Goal: Information Seeking & Learning: Learn about a topic

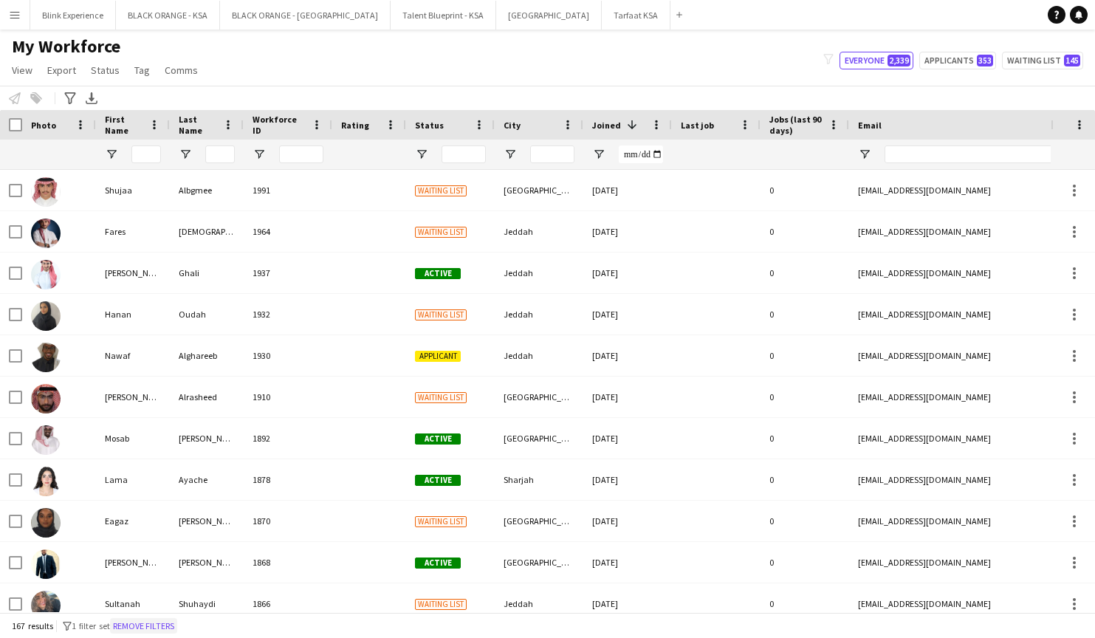
click at [160, 626] on button "Remove filters" at bounding box center [143, 626] width 67 height 16
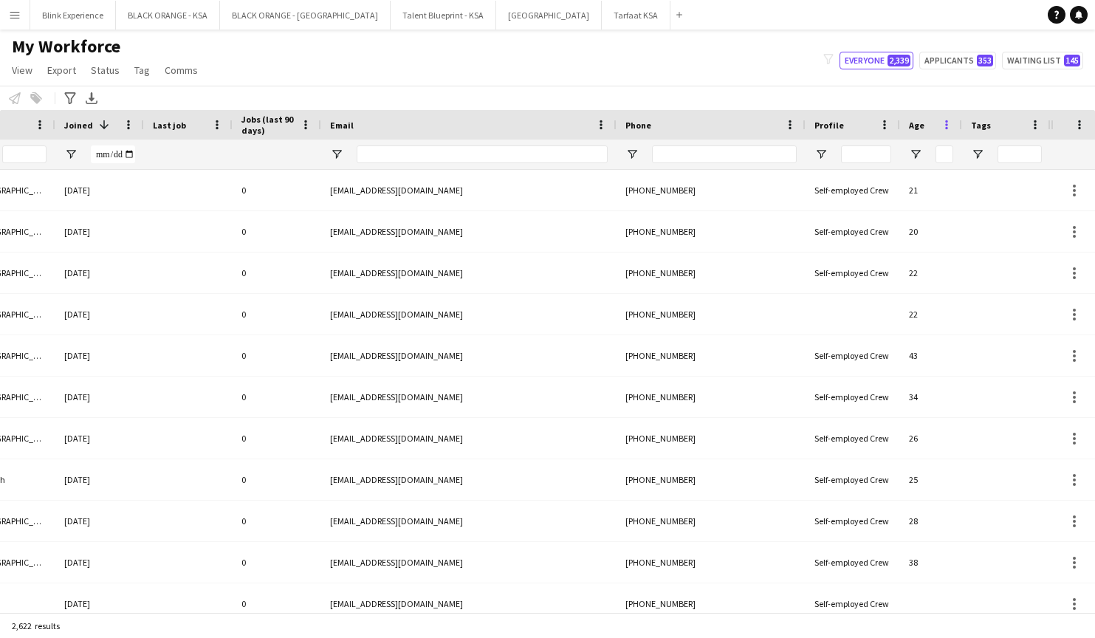
scroll to position [0, 528]
click at [980, 151] on span "Open Filter Menu" at bounding box center [977, 154] width 13 height 13
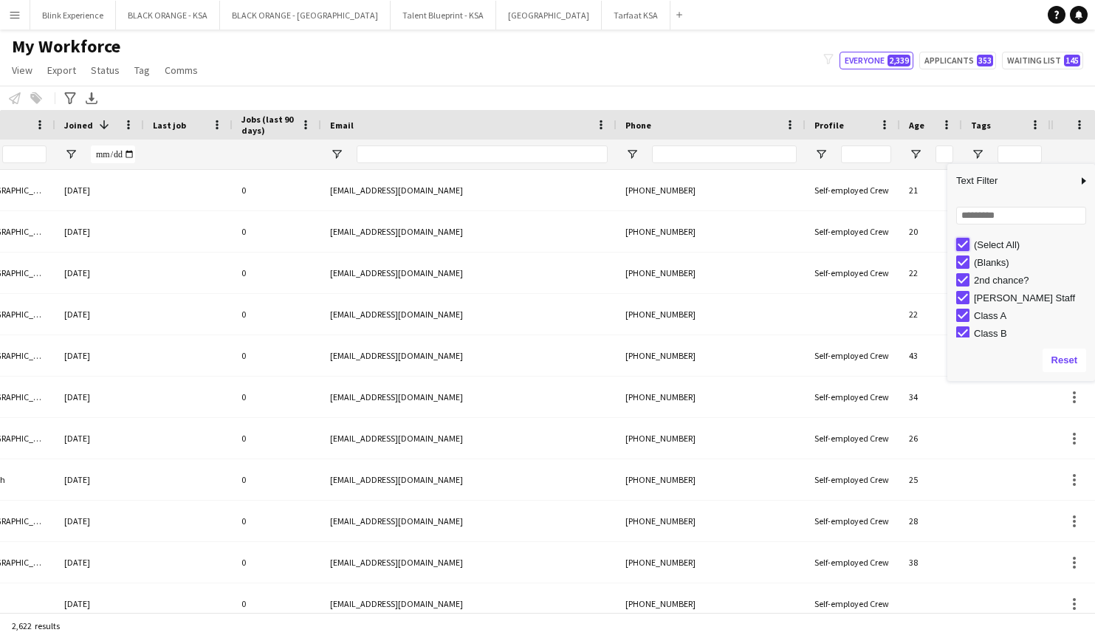
type input "***"
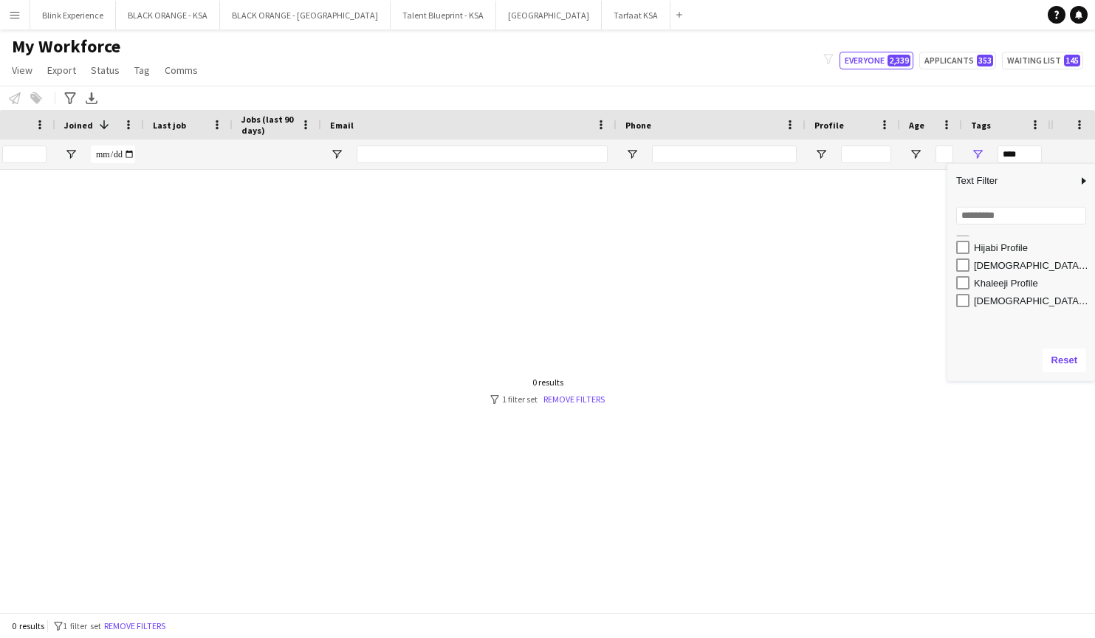
scroll to position [280, 0]
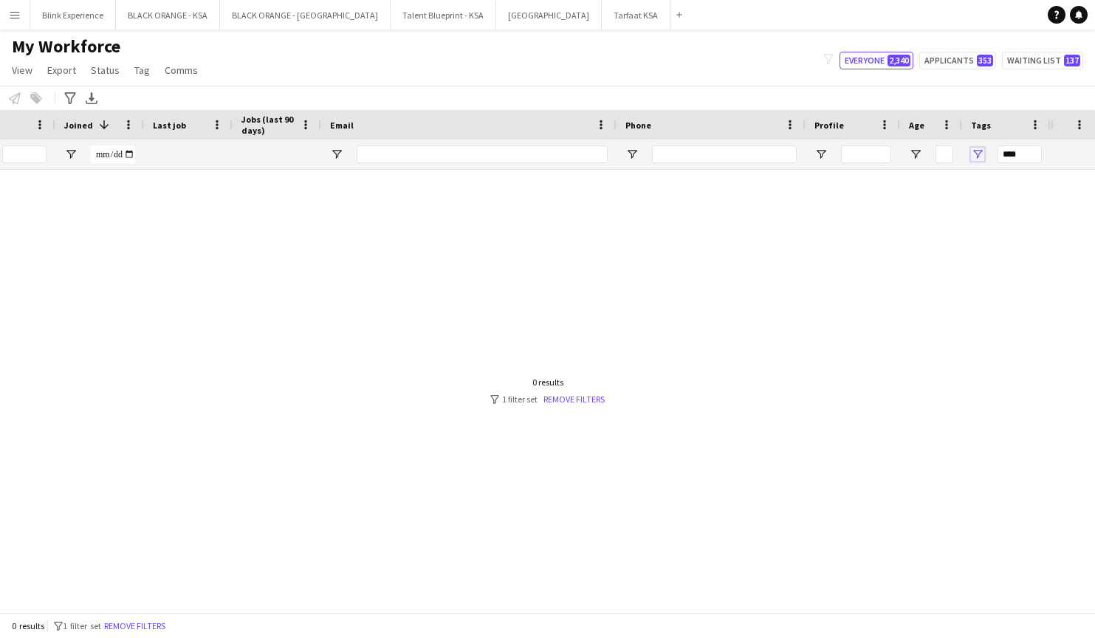
click at [974, 157] on span "Open Filter Menu" at bounding box center [977, 154] width 13 height 13
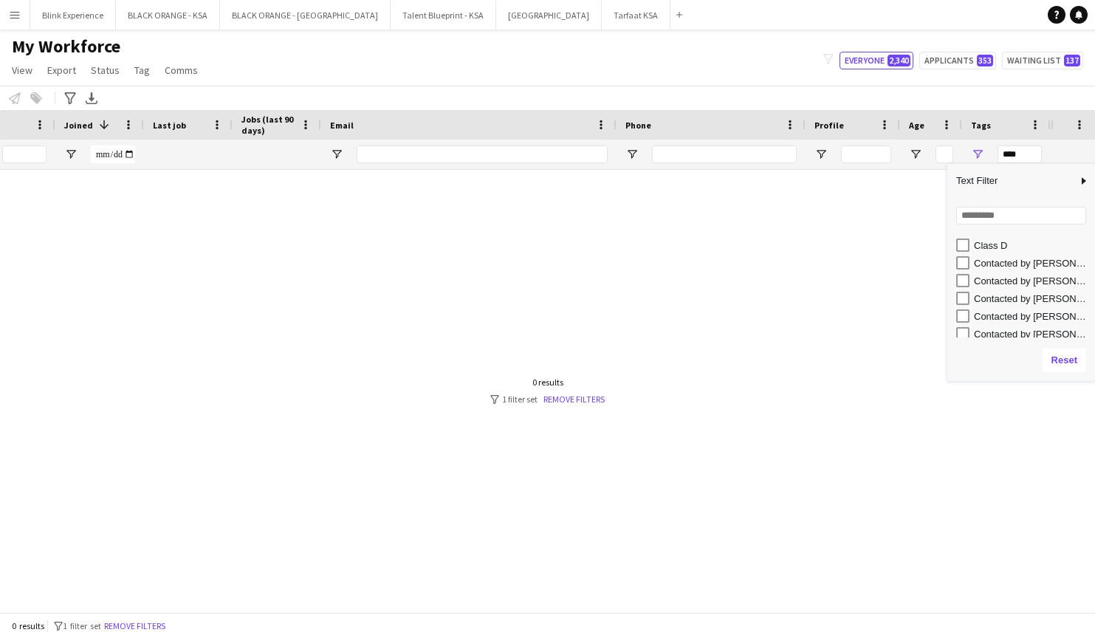
scroll to position [179, 0]
click at [997, 259] on div "Contacted by [PERSON_NAME]" at bounding box center [1032, 261] width 117 height 11
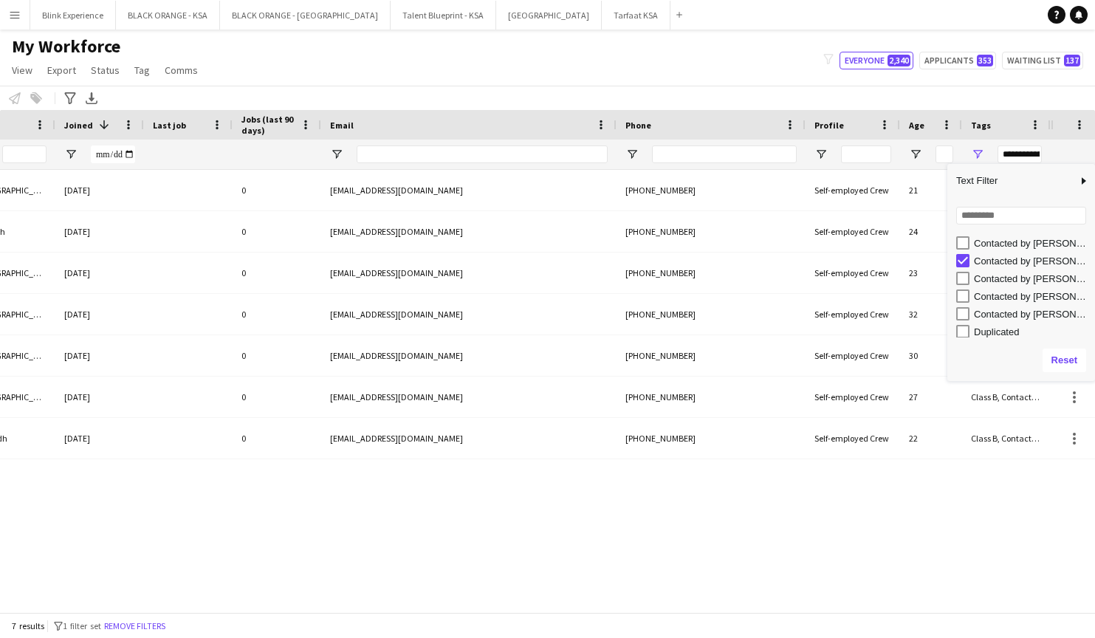
click at [989, 261] on div "Contacted by [PERSON_NAME]" at bounding box center [1032, 261] width 117 height 11
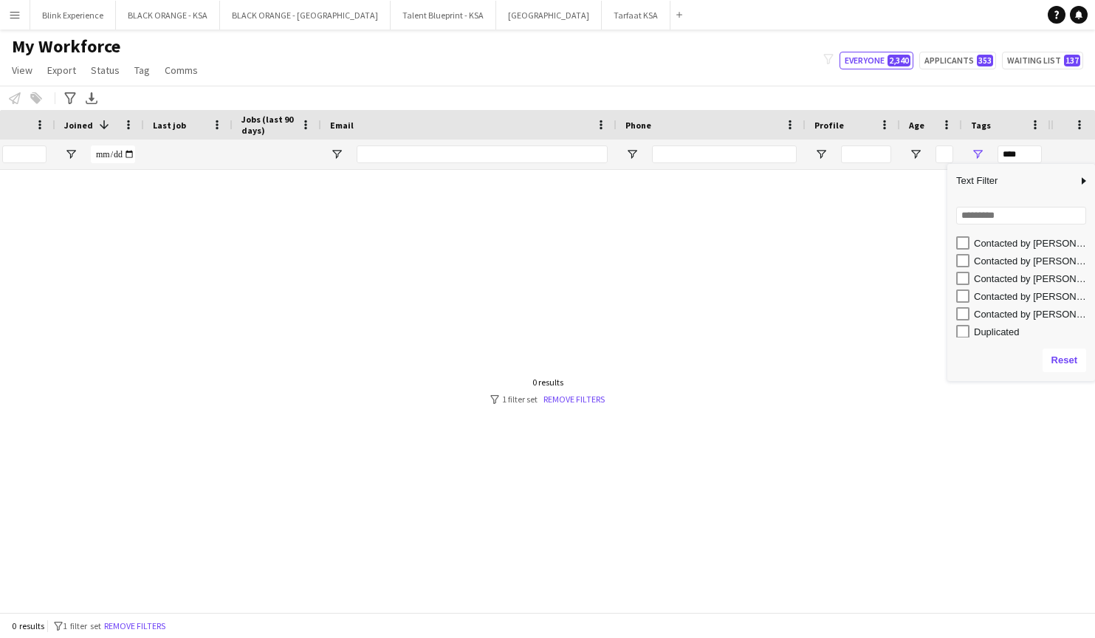
click at [990, 280] on div "Contacted by [PERSON_NAME]" at bounding box center [1032, 278] width 117 height 11
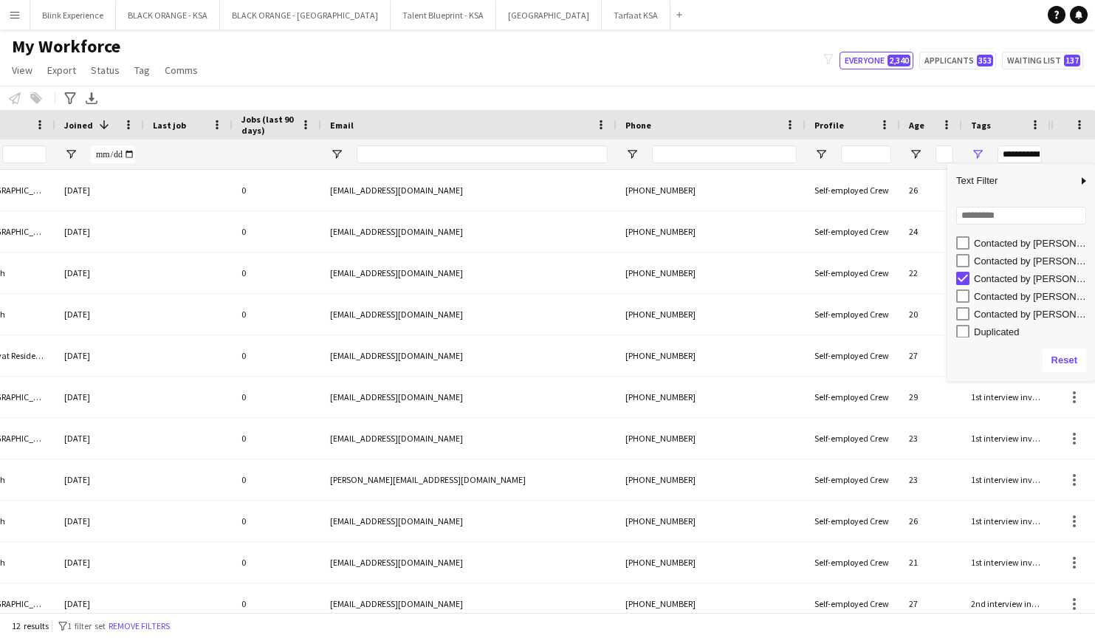
click at [990, 280] on div "Contacted by Lamiaa" at bounding box center [1032, 278] width 117 height 11
type input "**********"
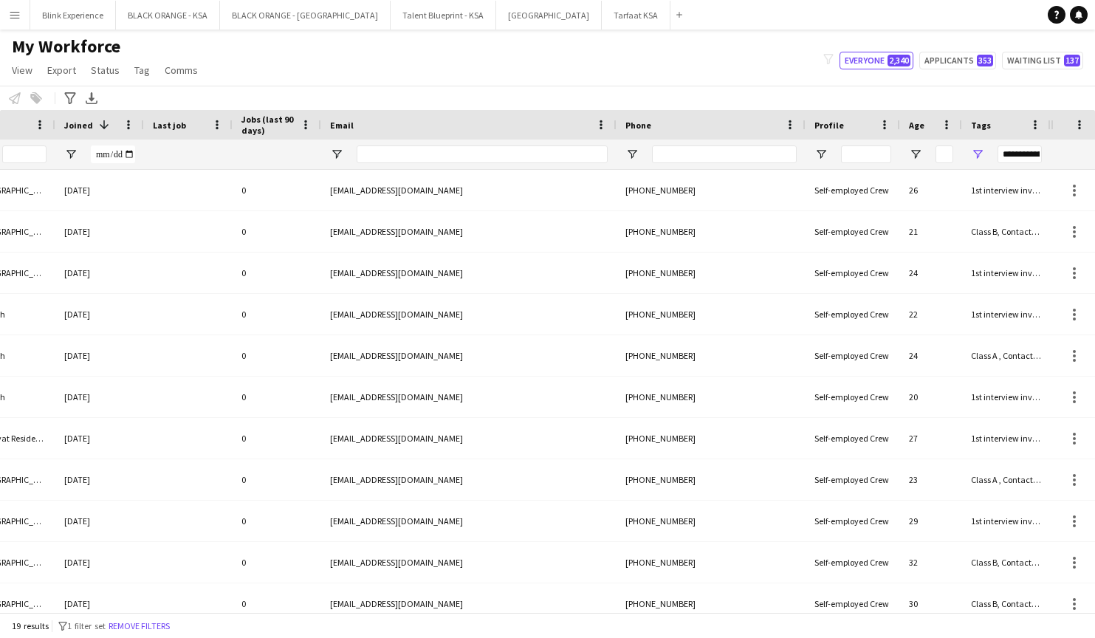
click at [945, 96] on div "Notify workforce Add to tag Select at least one crew to tag him or her. Advance…" at bounding box center [547, 98] width 1095 height 24
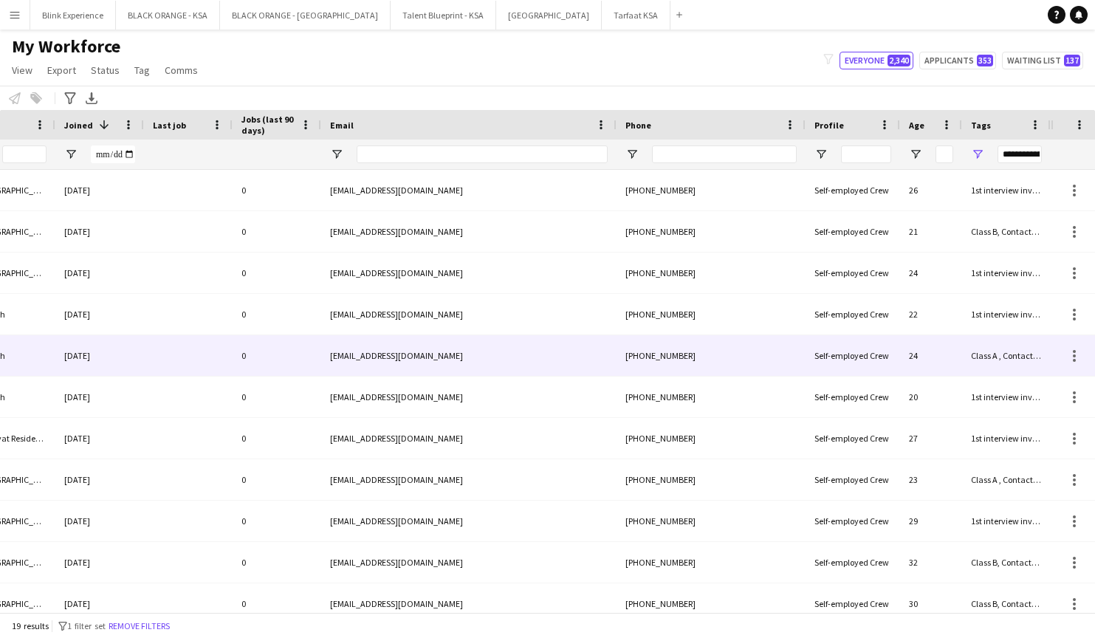
scroll to position [0, 207]
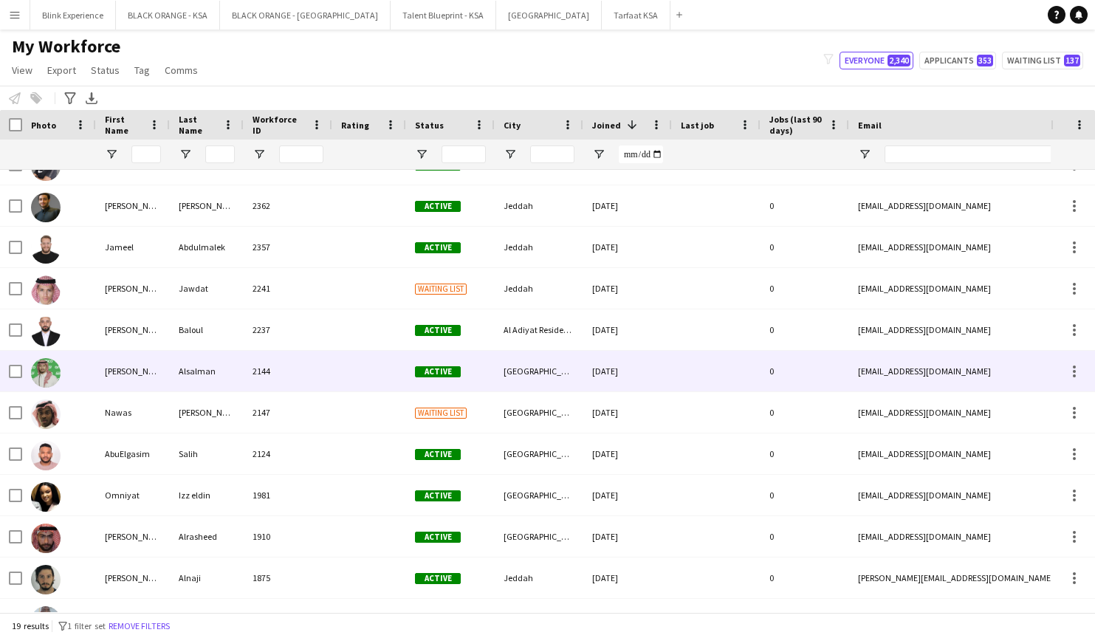
click at [48, 367] on img at bounding box center [46, 373] width 30 height 30
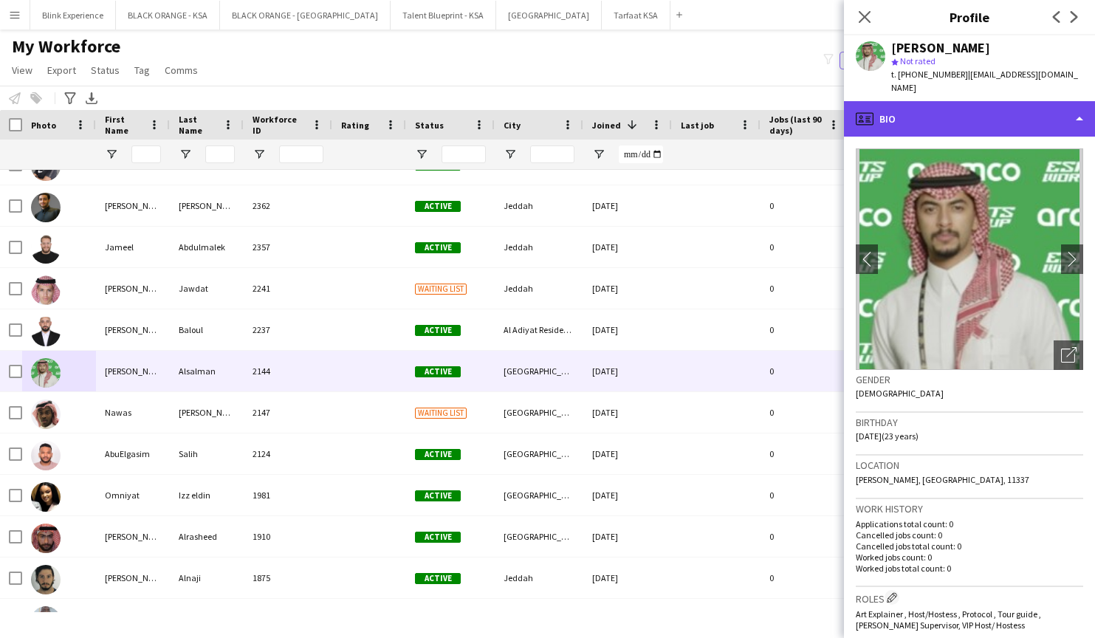
click at [900, 108] on div "profile Bio" at bounding box center [969, 118] width 251 height 35
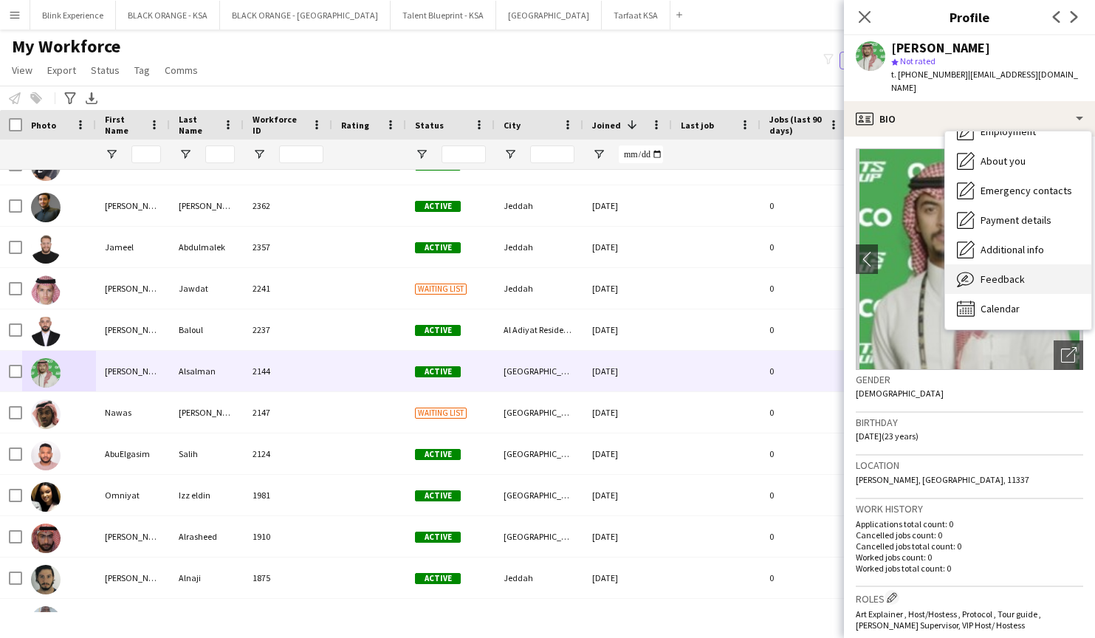
click at [993, 273] on span "Feedback" at bounding box center [1003, 279] width 44 height 13
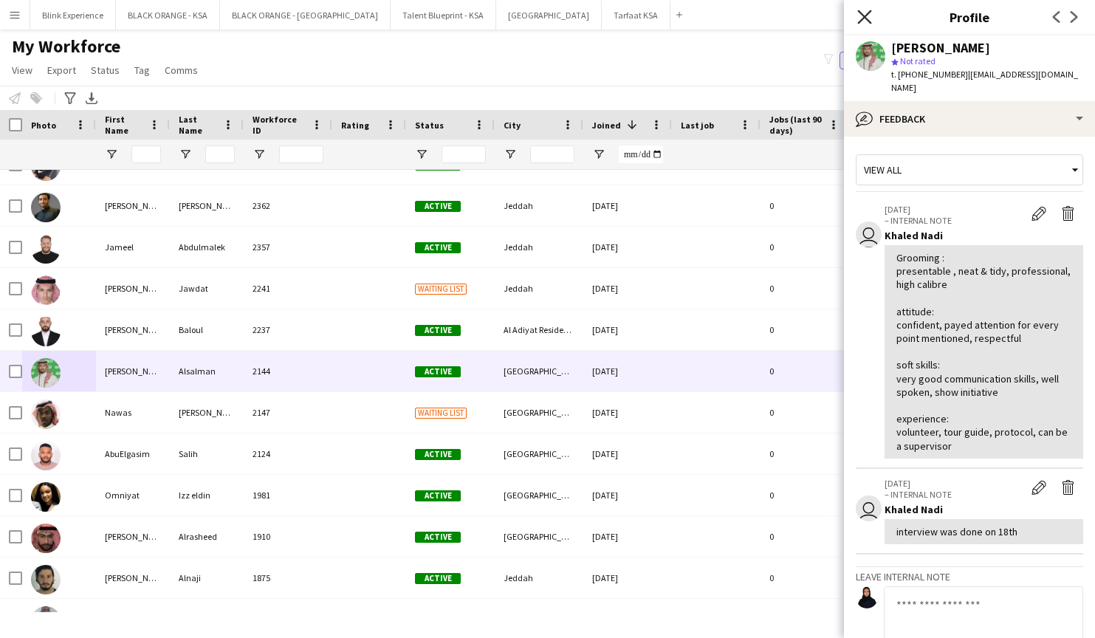
click at [865, 16] on icon "Close pop-in" at bounding box center [865, 17] width 14 height 14
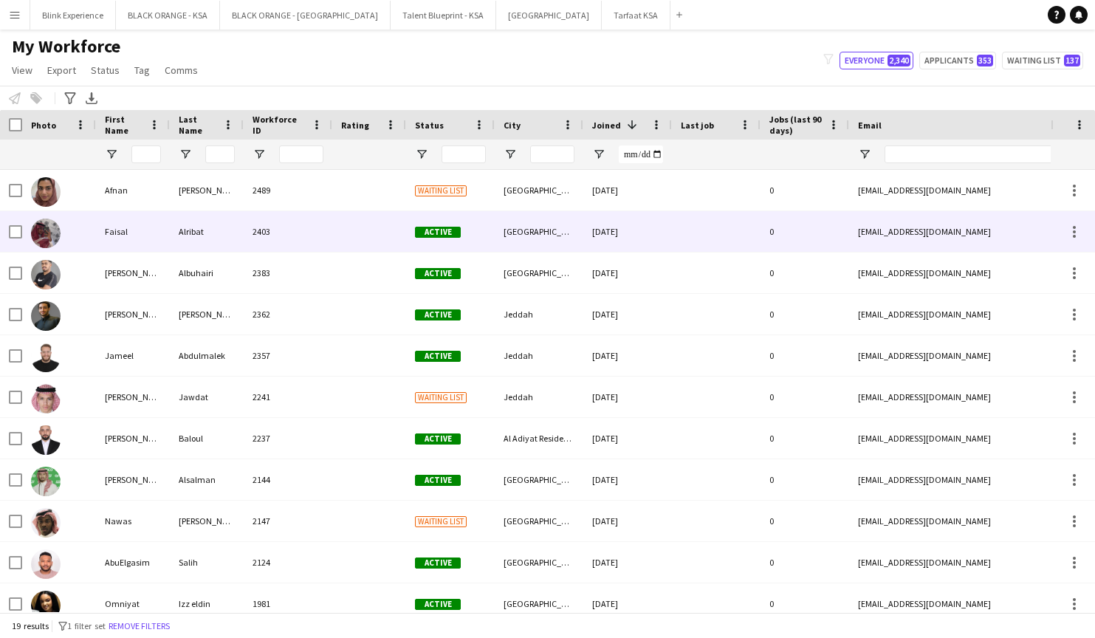
click at [52, 231] on img at bounding box center [46, 234] width 30 height 30
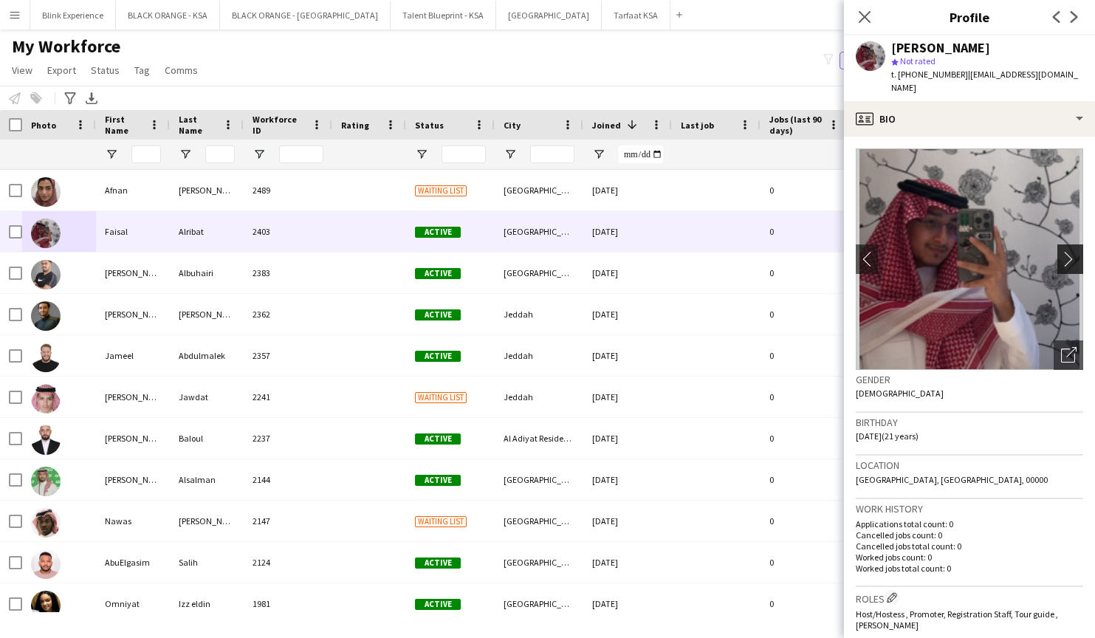
click at [1078, 251] on app-icon "chevron-right" at bounding box center [1072, 259] width 23 height 16
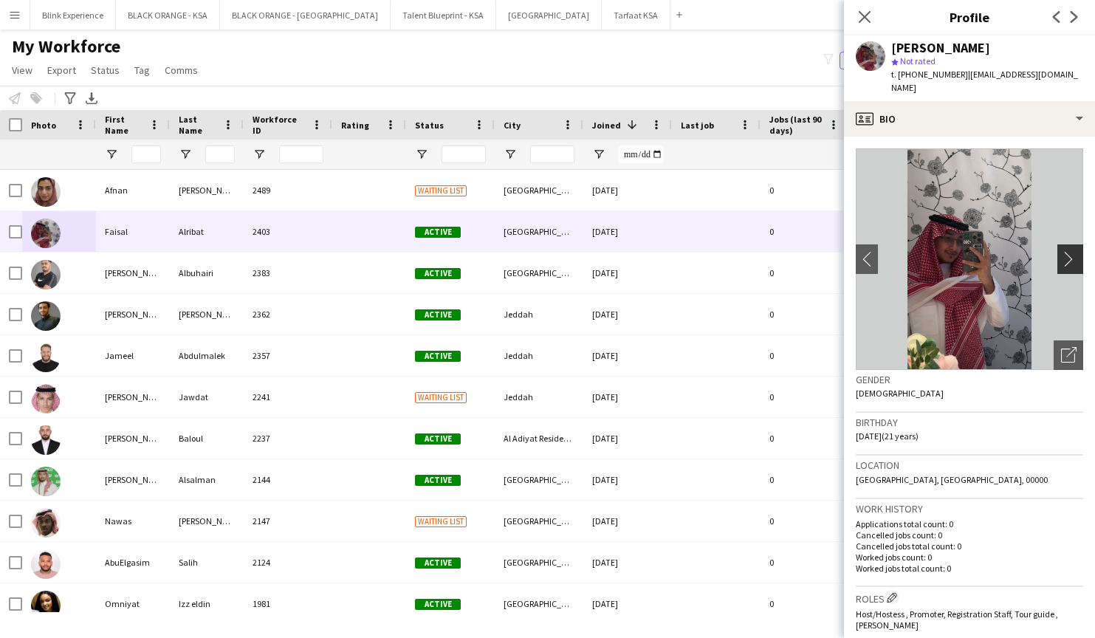
click at [1073, 251] on app-icon "chevron-right" at bounding box center [1072, 259] width 23 height 16
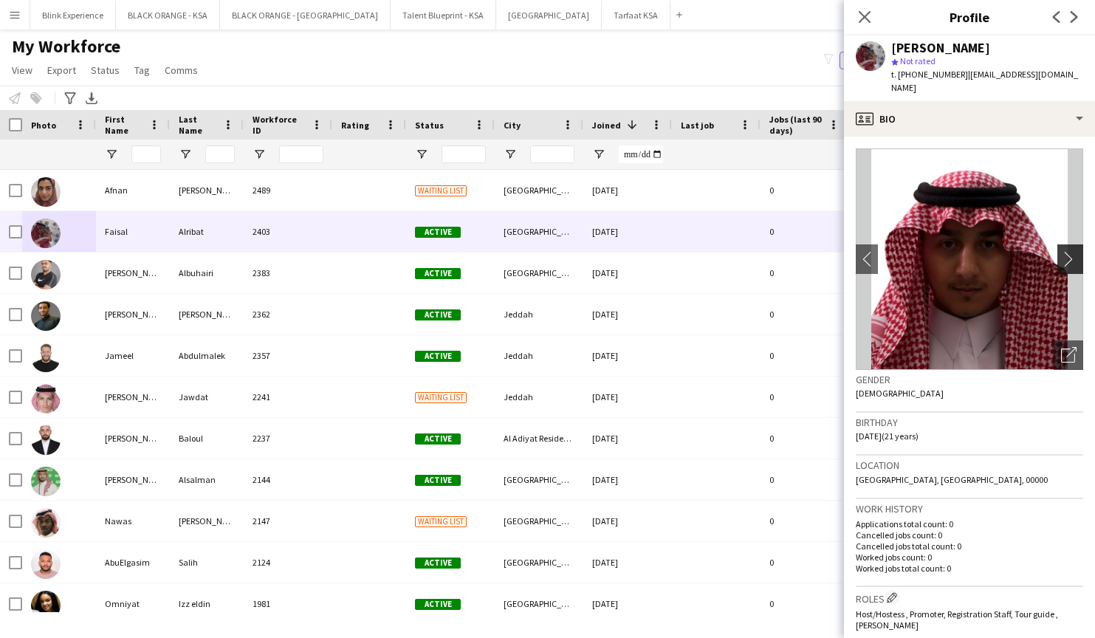
click at [1074, 251] on app-icon "chevron-right" at bounding box center [1072, 259] width 23 height 16
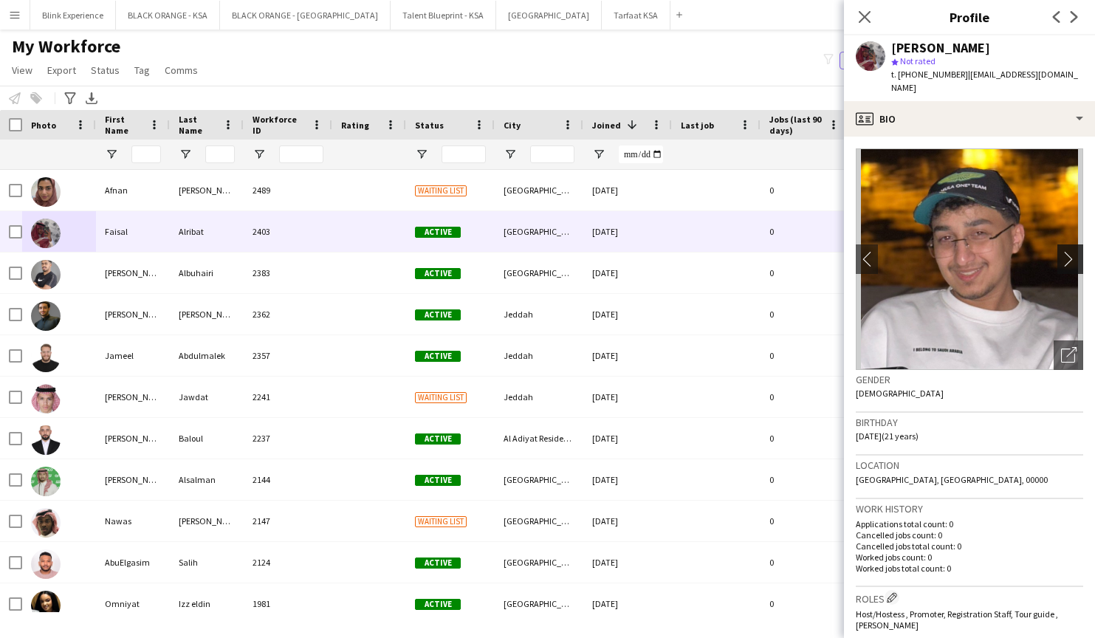
click at [1074, 251] on app-icon "chevron-right" at bounding box center [1072, 259] width 23 height 16
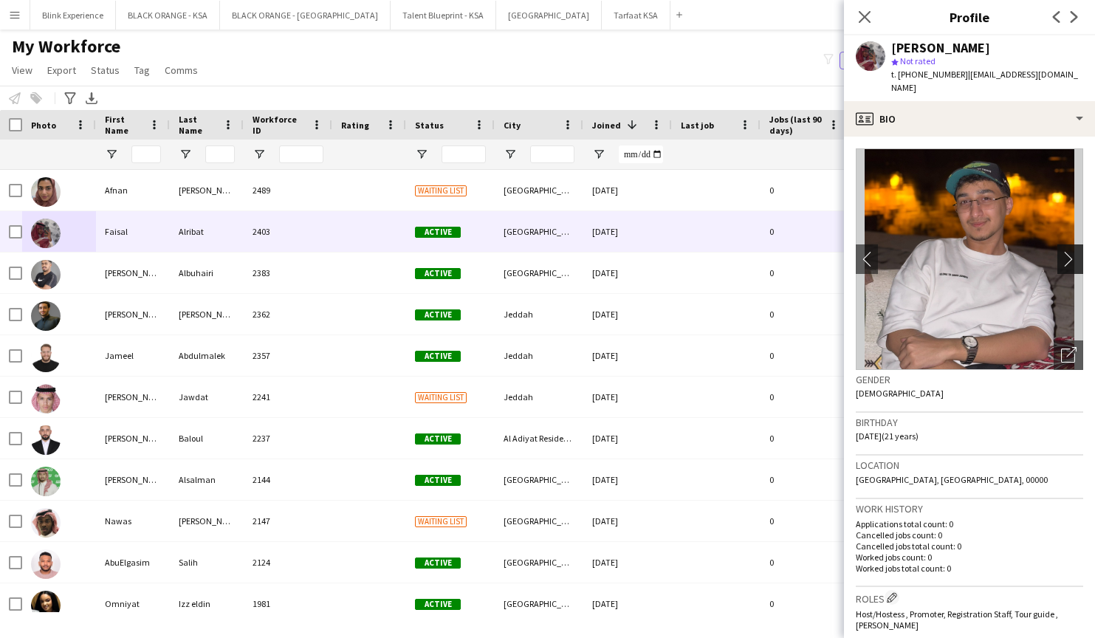
click at [1074, 251] on app-icon "chevron-right" at bounding box center [1072, 259] width 23 height 16
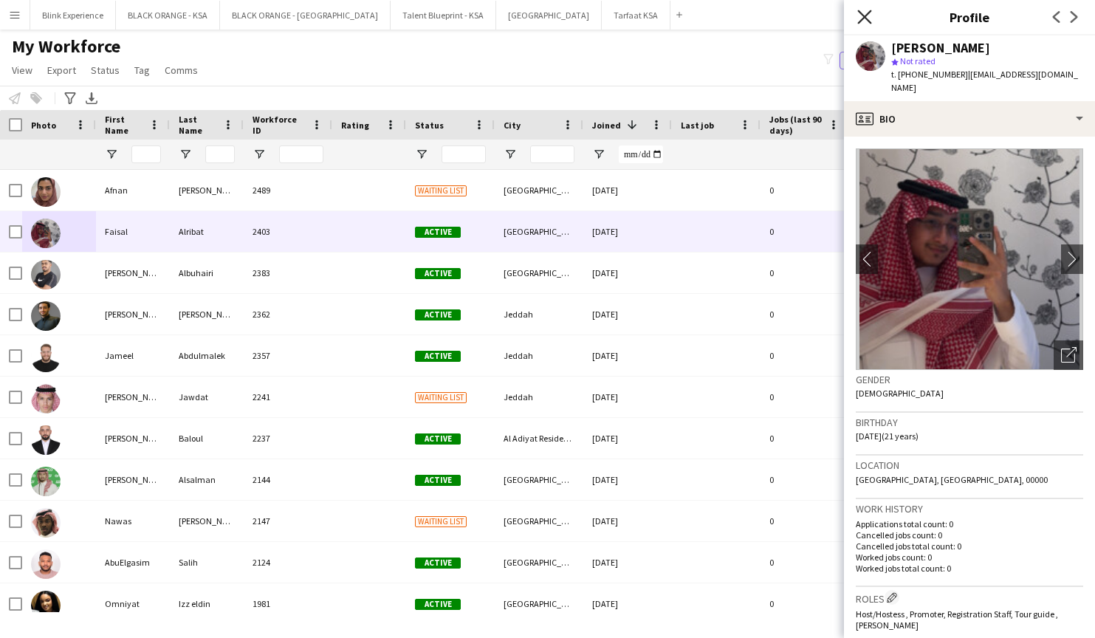
click at [867, 22] on icon "Close pop-in" at bounding box center [865, 17] width 14 height 14
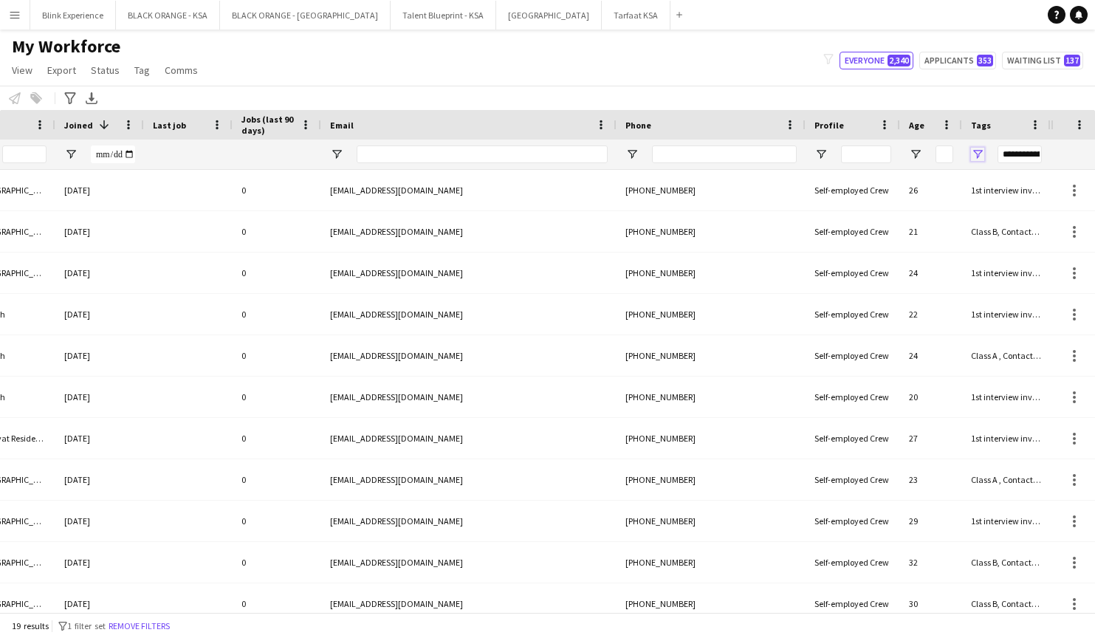
click at [976, 151] on span "Open Filter Menu" at bounding box center [977, 154] width 13 height 13
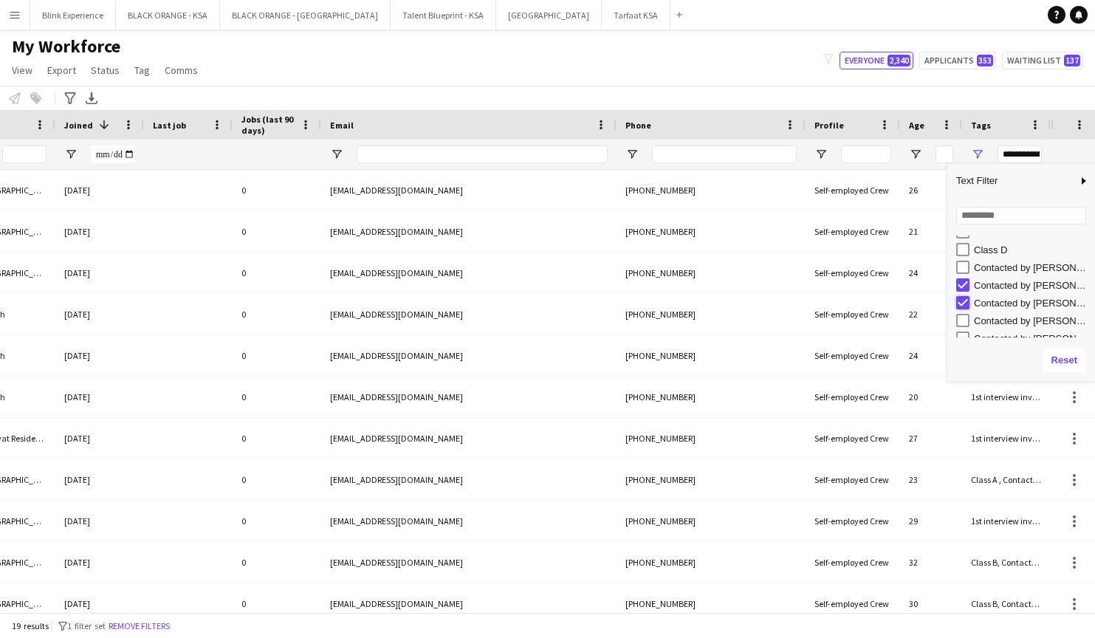
type input "**********"
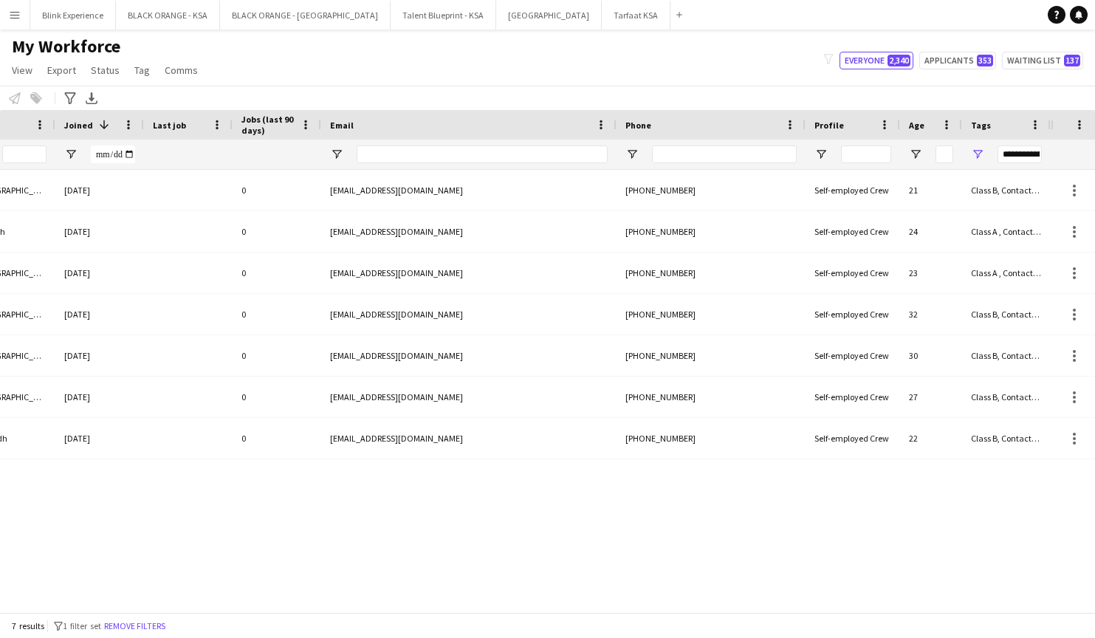
click at [629, 575] on div "Active Riyadh 14-09-2025 0 faisal77az@gmail.com +966596848153 Self-employed Cre…" at bounding box center [525, 391] width 1051 height 442
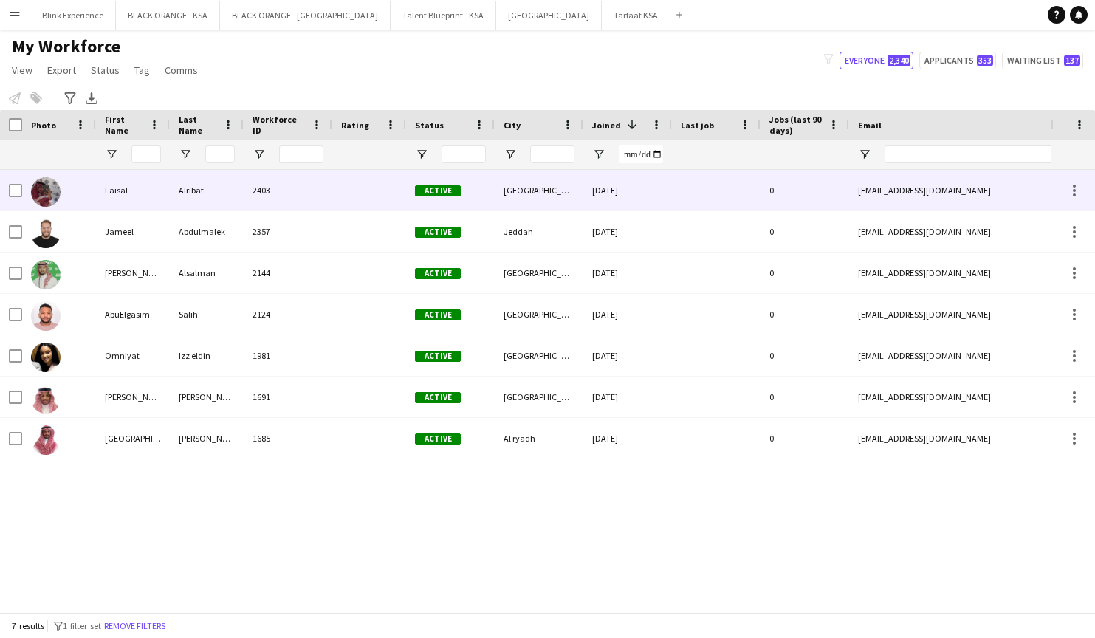
click at [149, 202] on div "Faisal" at bounding box center [133, 190] width 74 height 41
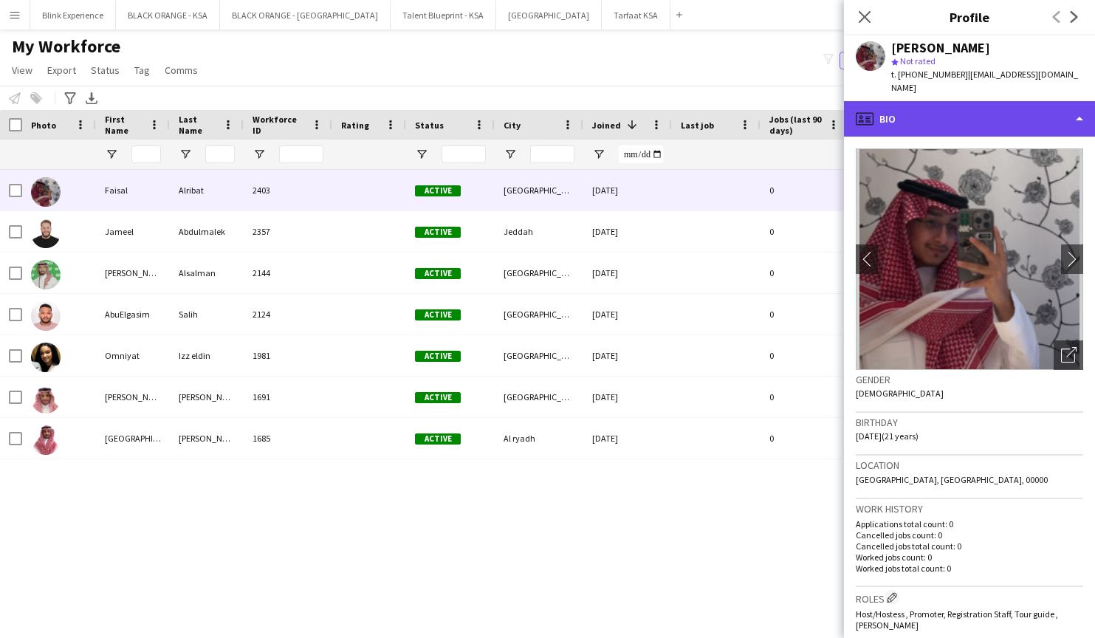
click at [962, 110] on div "profile Bio" at bounding box center [969, 118] width 251 height 35
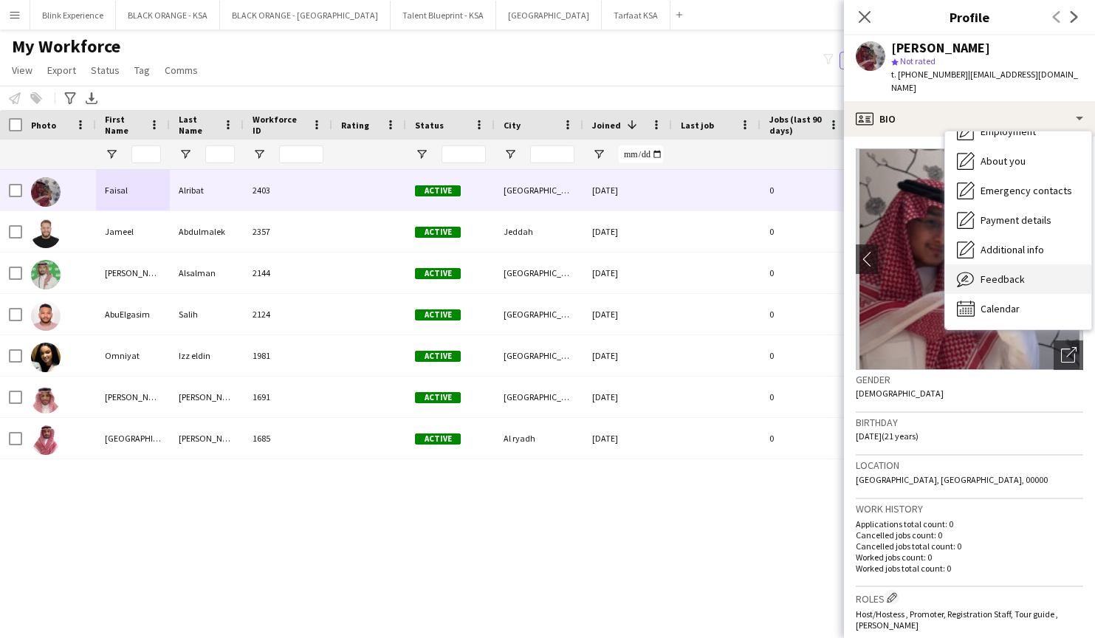
click at [1002, 264] on div "Feedback Feedback" at bounding box center [1018, 279] width 146 height 30
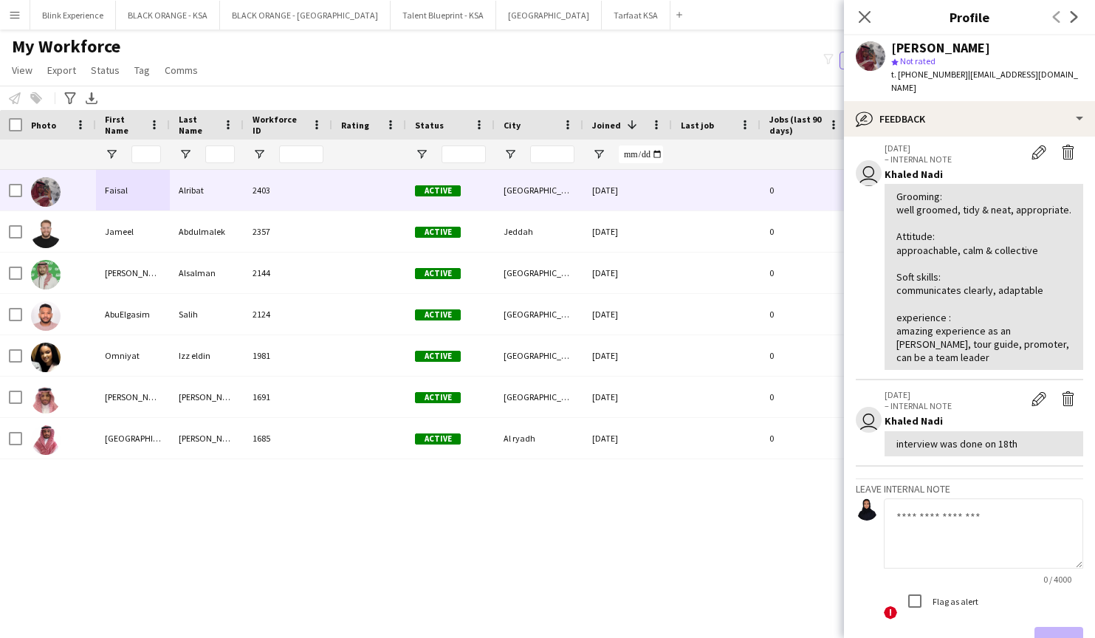
click at [1074, 24] on app-icon "Next" at bounding box center [1075, 17] width 18 height 18
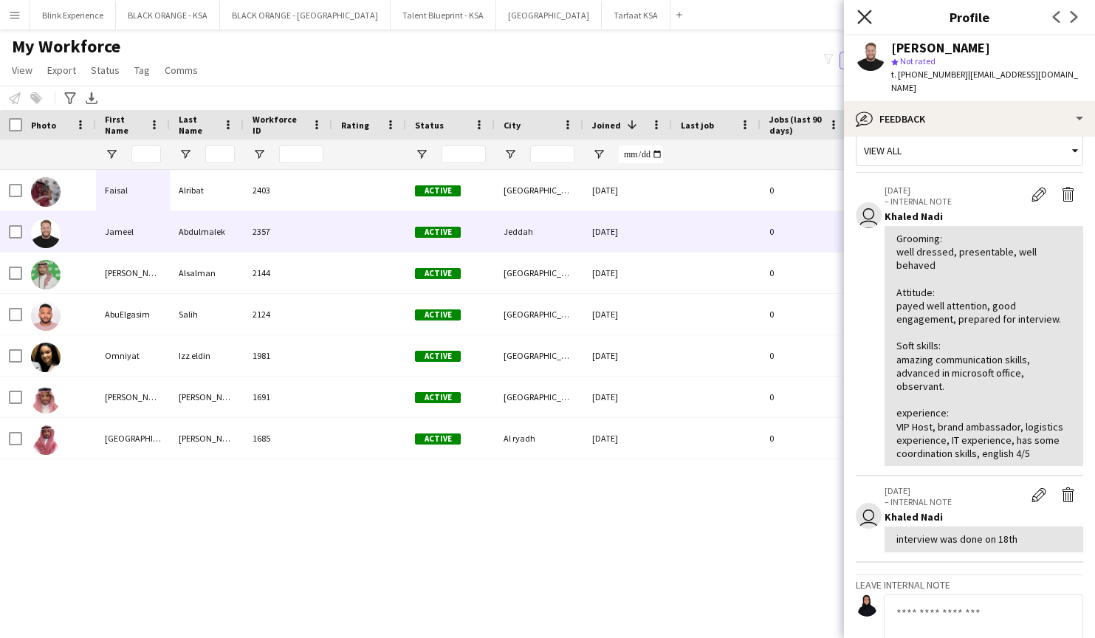
click at [866, 17] on icon at bounding box center [865, 17] width 14 height 14
